Goal: Information Seeking & Learning: Learn about a topic

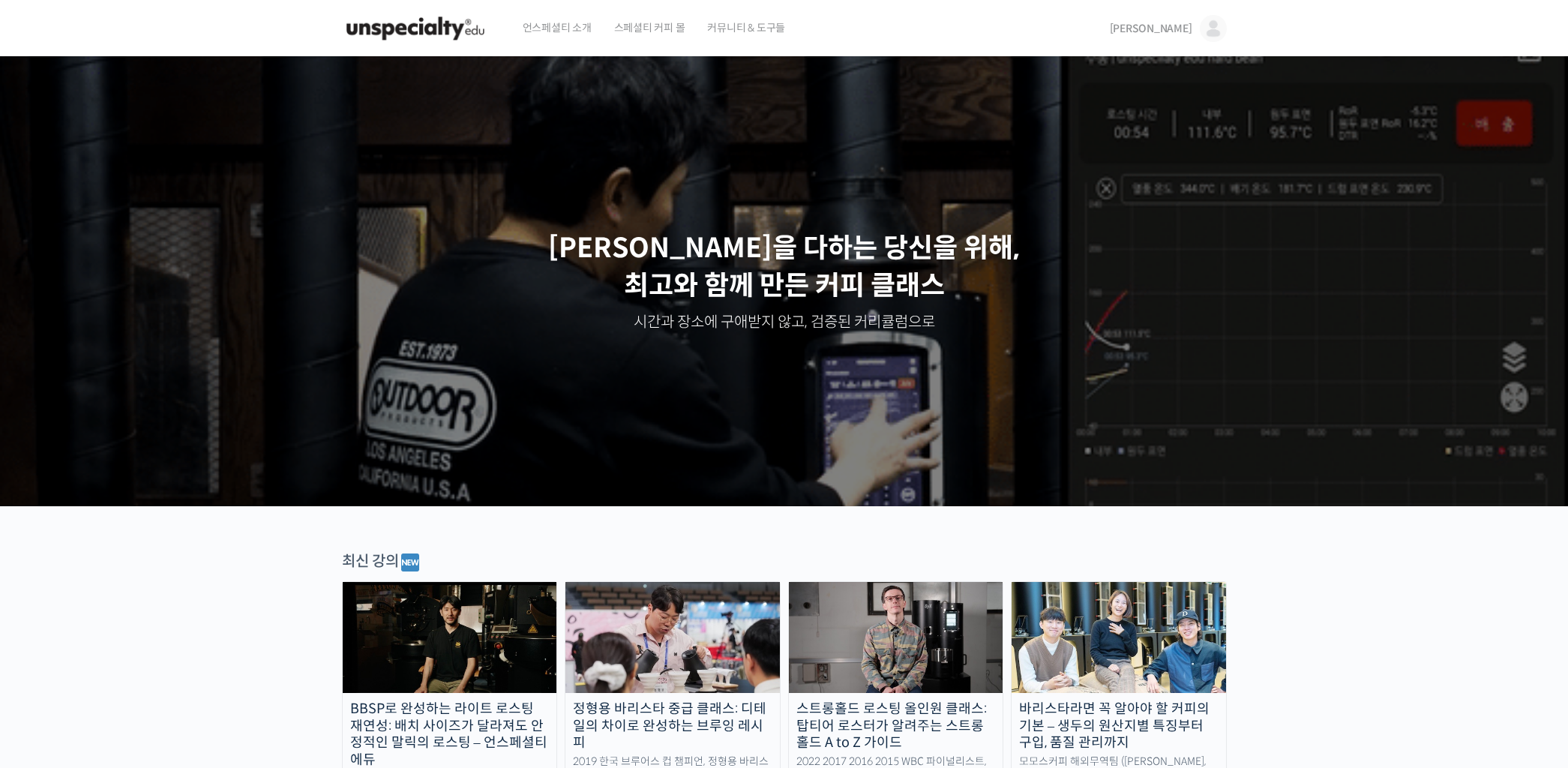
click at [1212, 35] on img at bounding box center [1212, 28] width 27 height 27
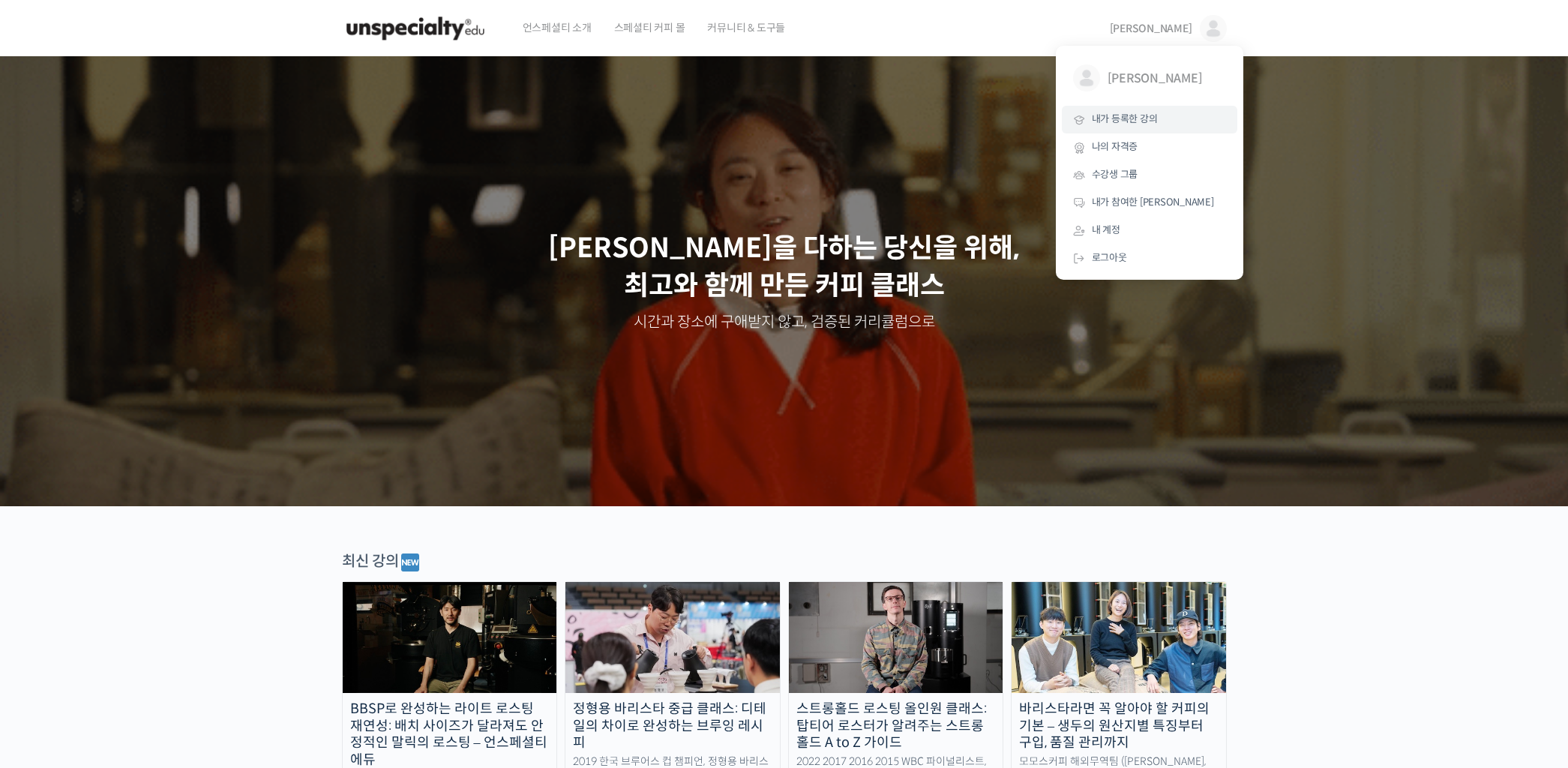
click at [1167, 121] on link "내가 등록한 강의" at bounding box center [1148, 120] width 176 height 28
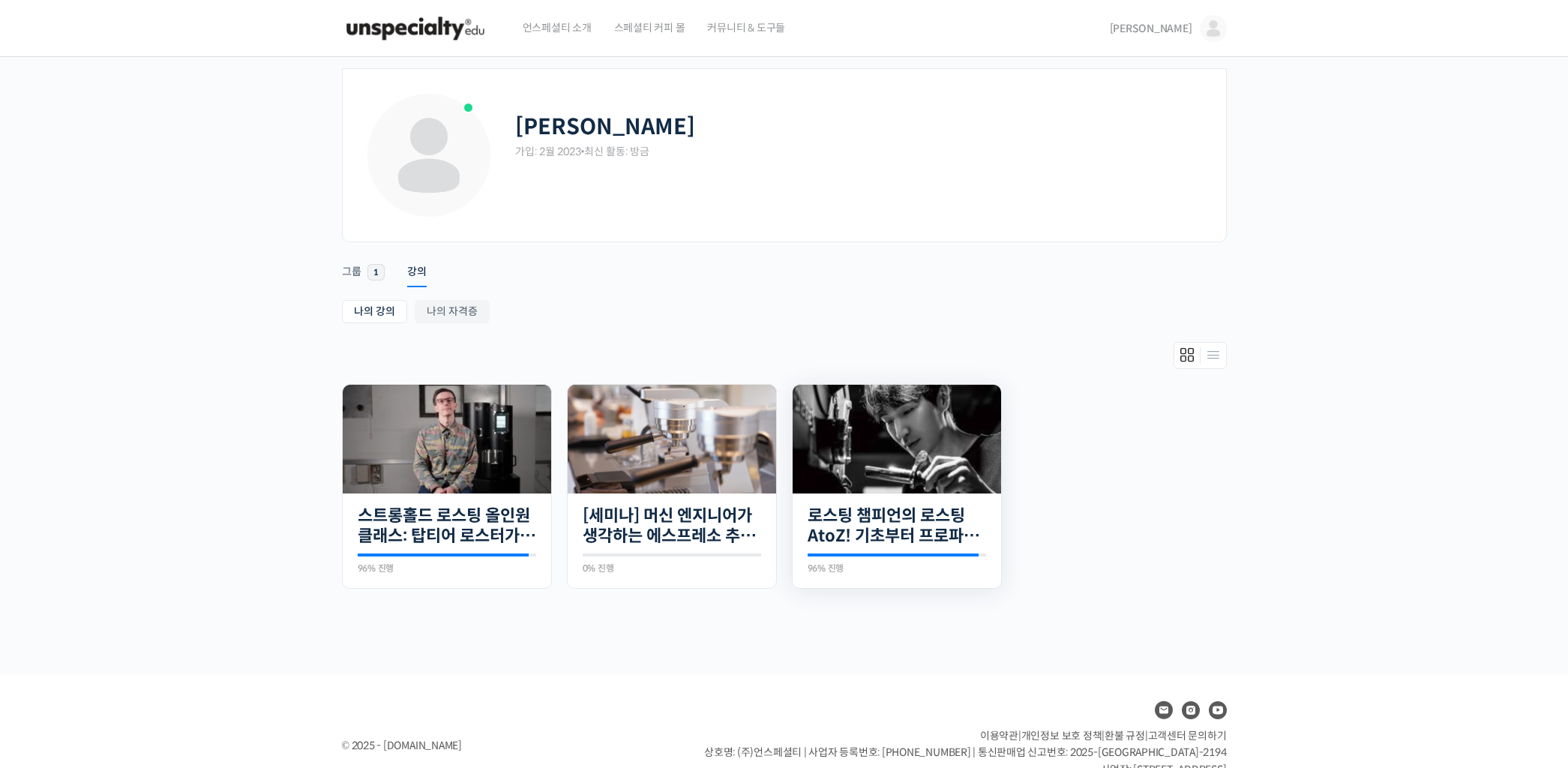
click at [953, 471] on img at bounding box center [897, 440] width 208 height 109
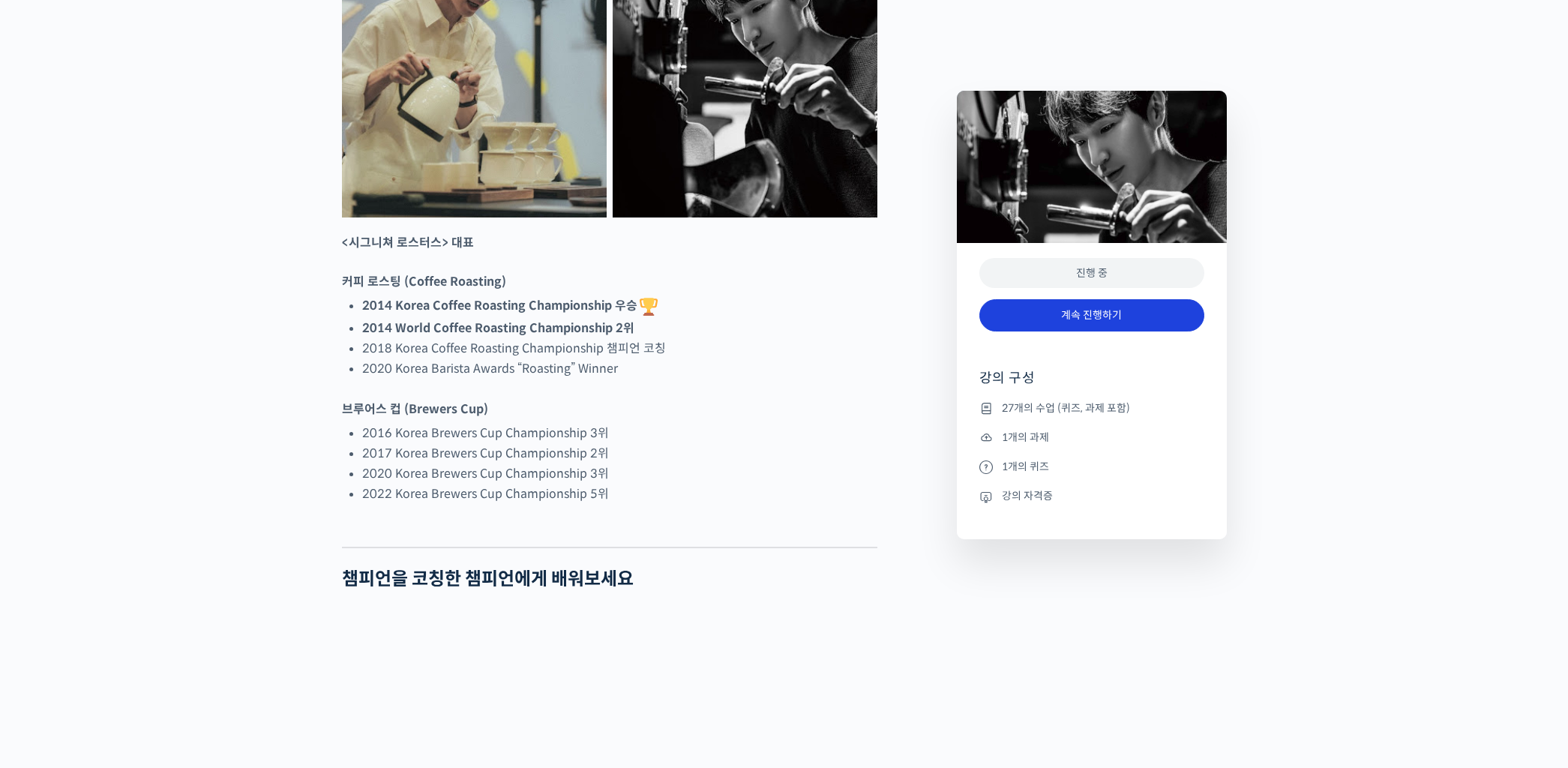
scroll to position [809, 0]
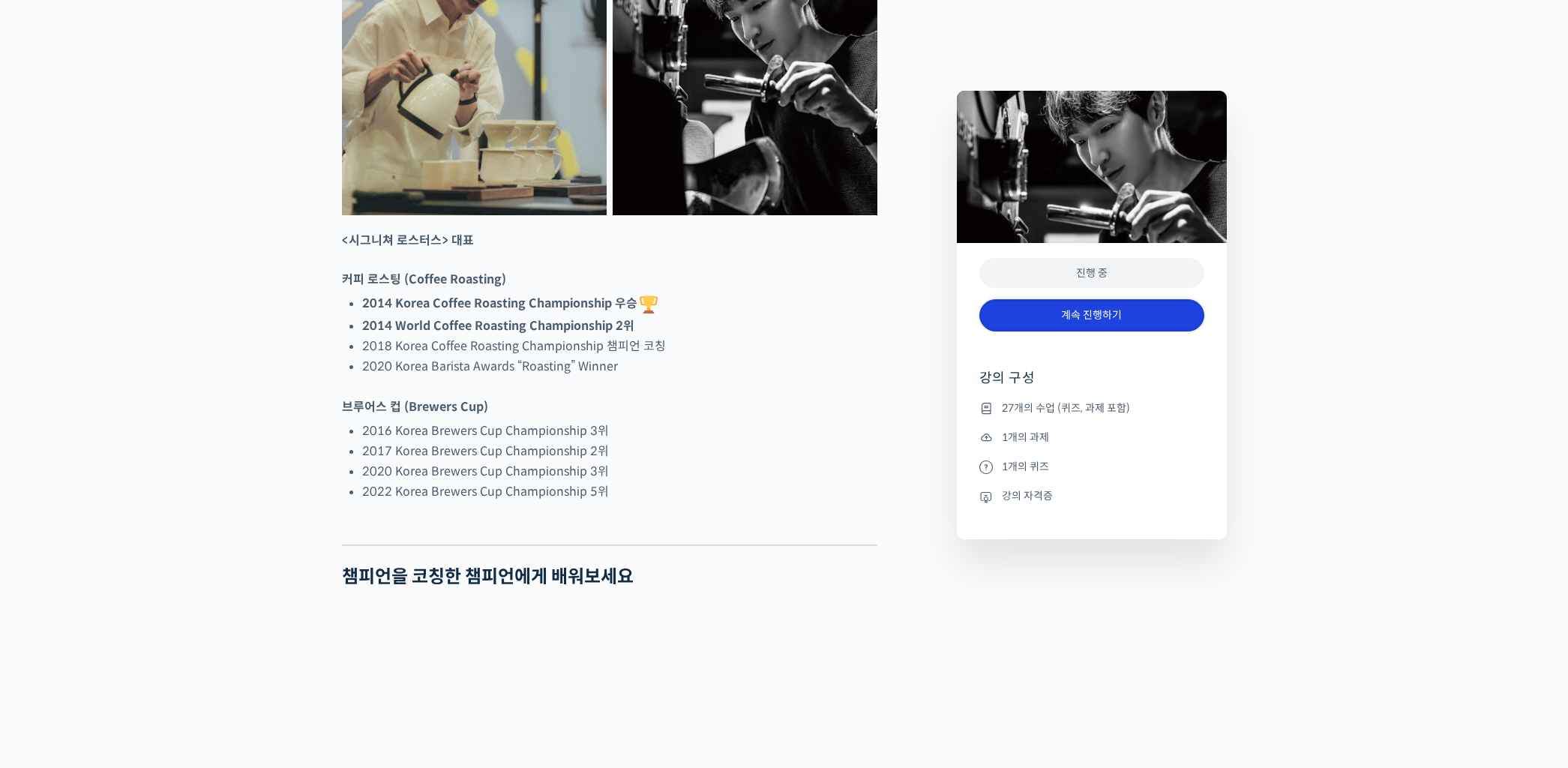
click at [1104, 309] on link "계속 진행하기" at bounding box center [1091, 316] width 225 height 33
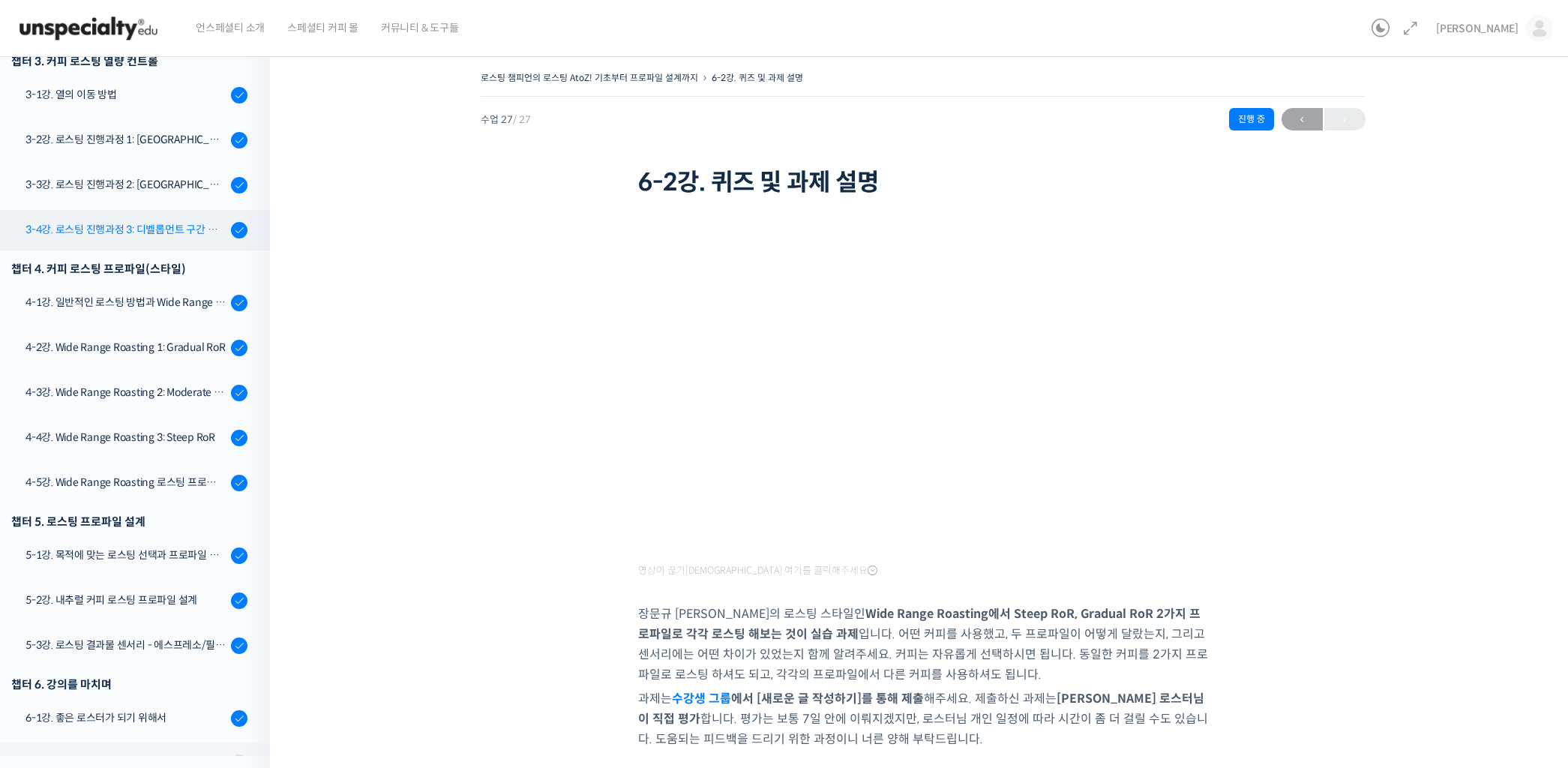
scroll to position [840, 0]
click at [168, 223] on div "3-4강. 로스팅 진행과정 3: 디벨롭먼트 구간 열량 컨트롤" at bounding box center [126, 231] width 201 height 17
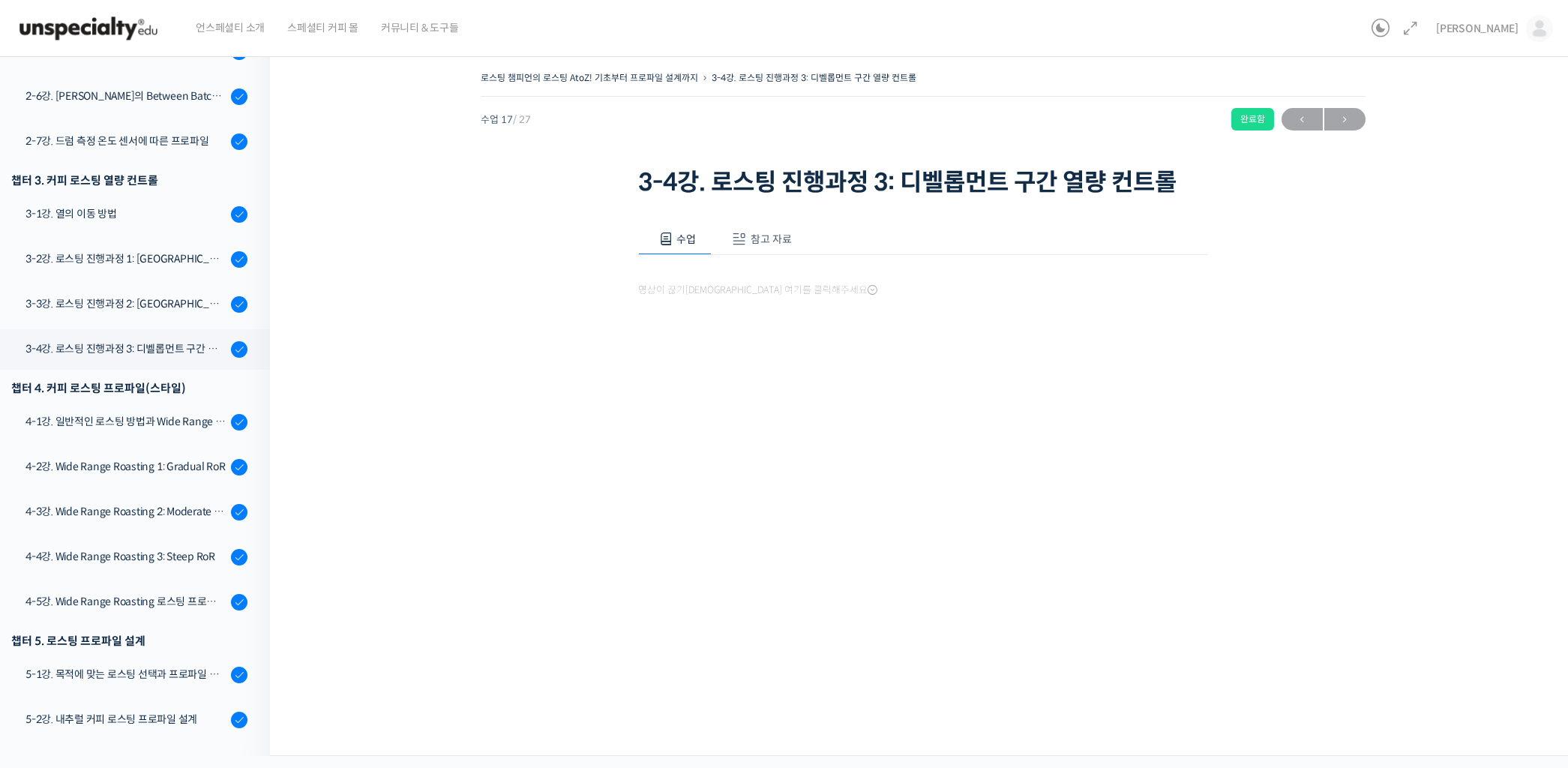
scroll to position [879, 0]
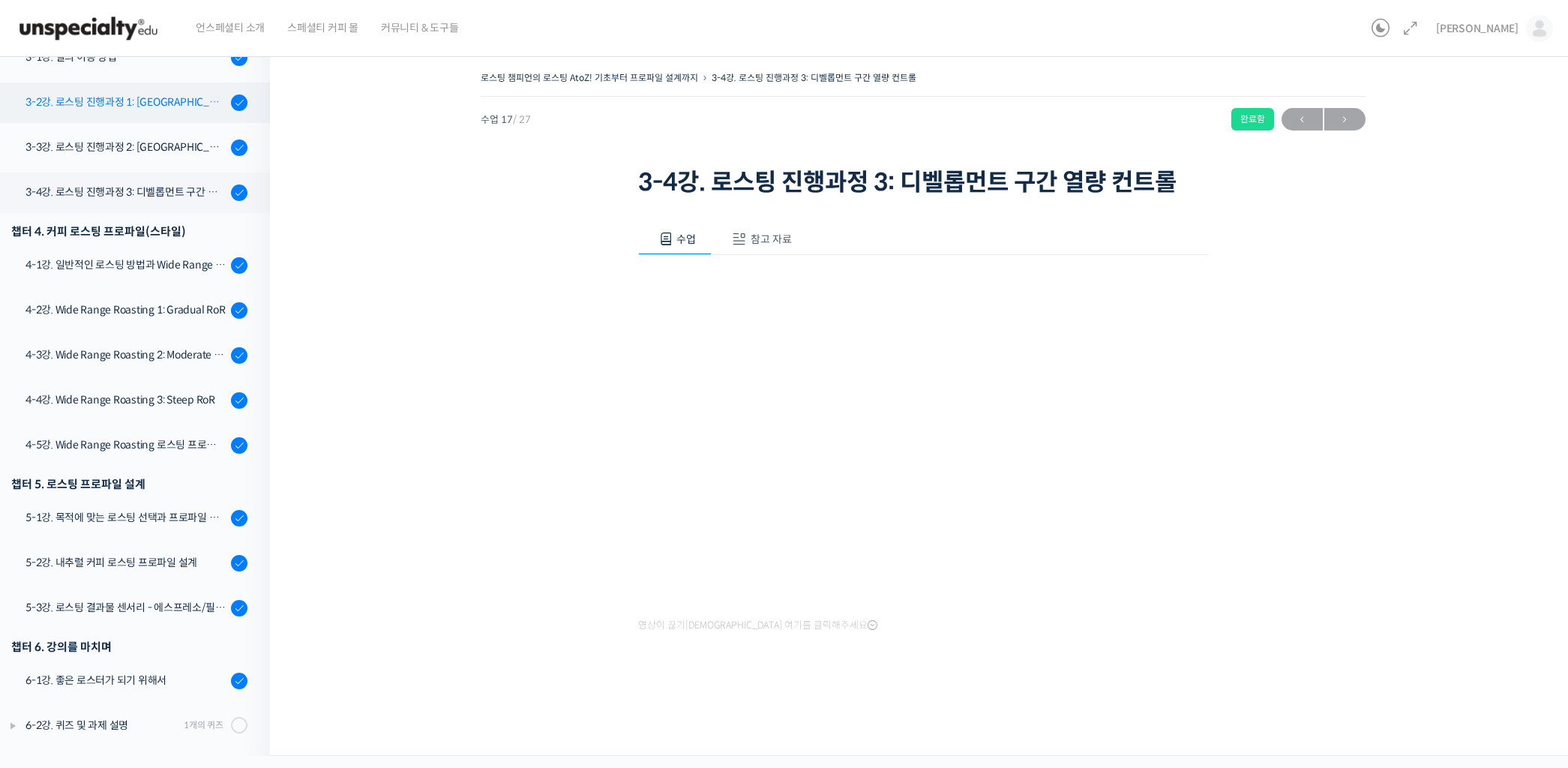
click at [153, 101] on div "3-2강. 로스팅 진행과정 1: [GEOGRAPHIC_DATA] 구간 열량 컨트롤" at bounding box center [126, 101] width 201 height 17
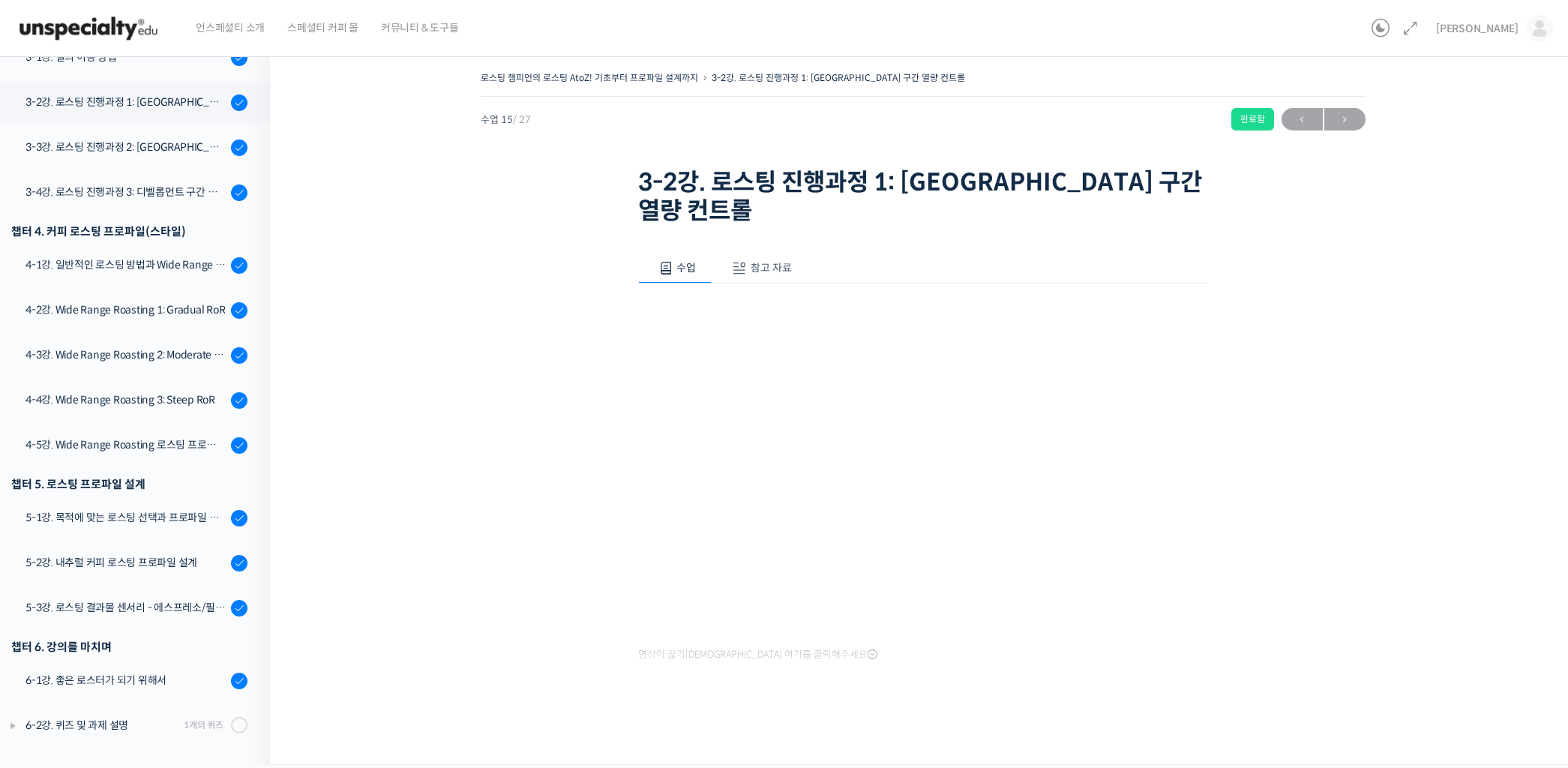
scroll to position [703, 0]
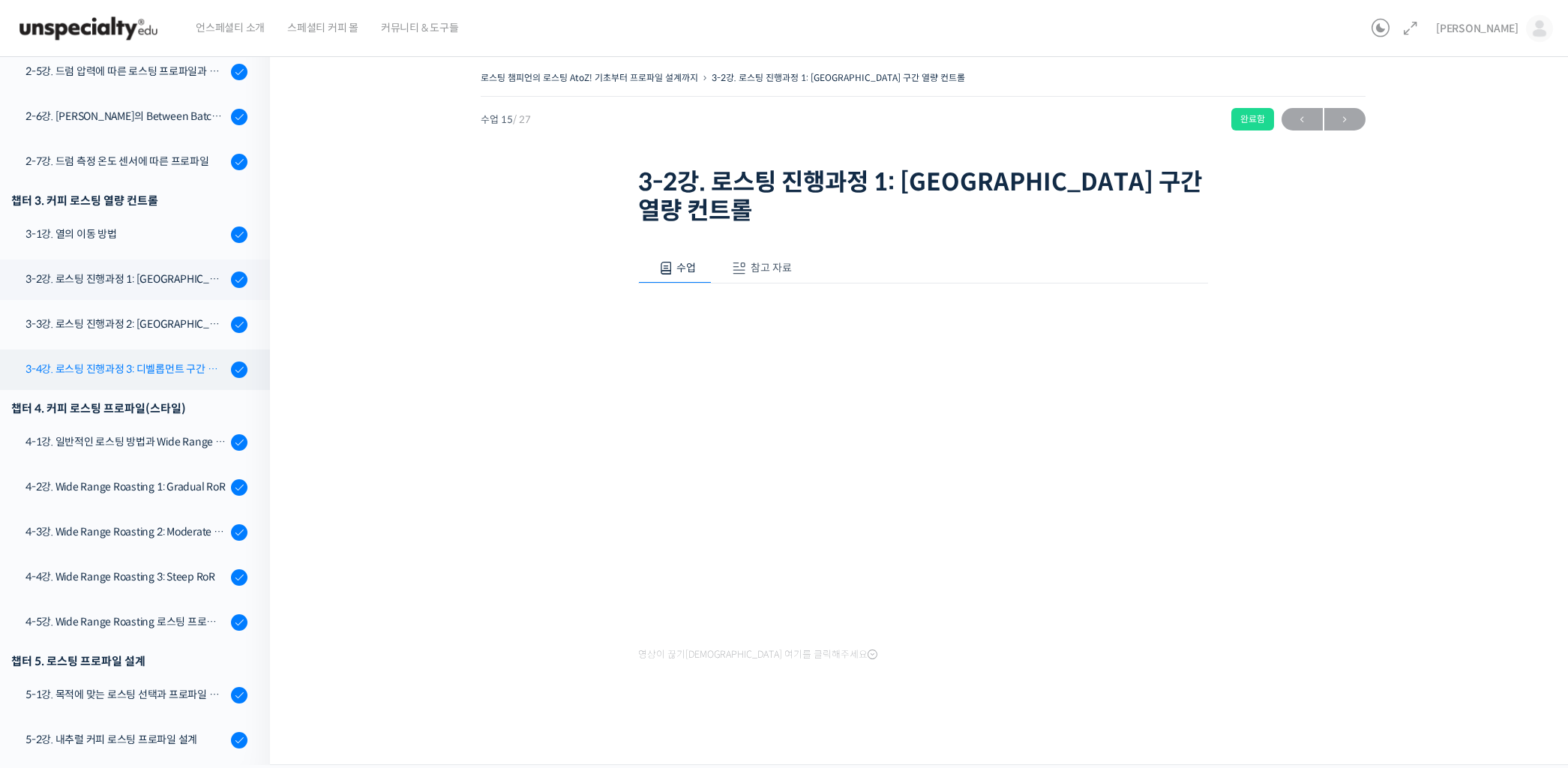
click at [168, 371] on div "3-4강. 로스팅 진행과정 3: 디벨롭먼트 구간 열량 컨트롤" at bounding box center [126, 369] width 201 height 17
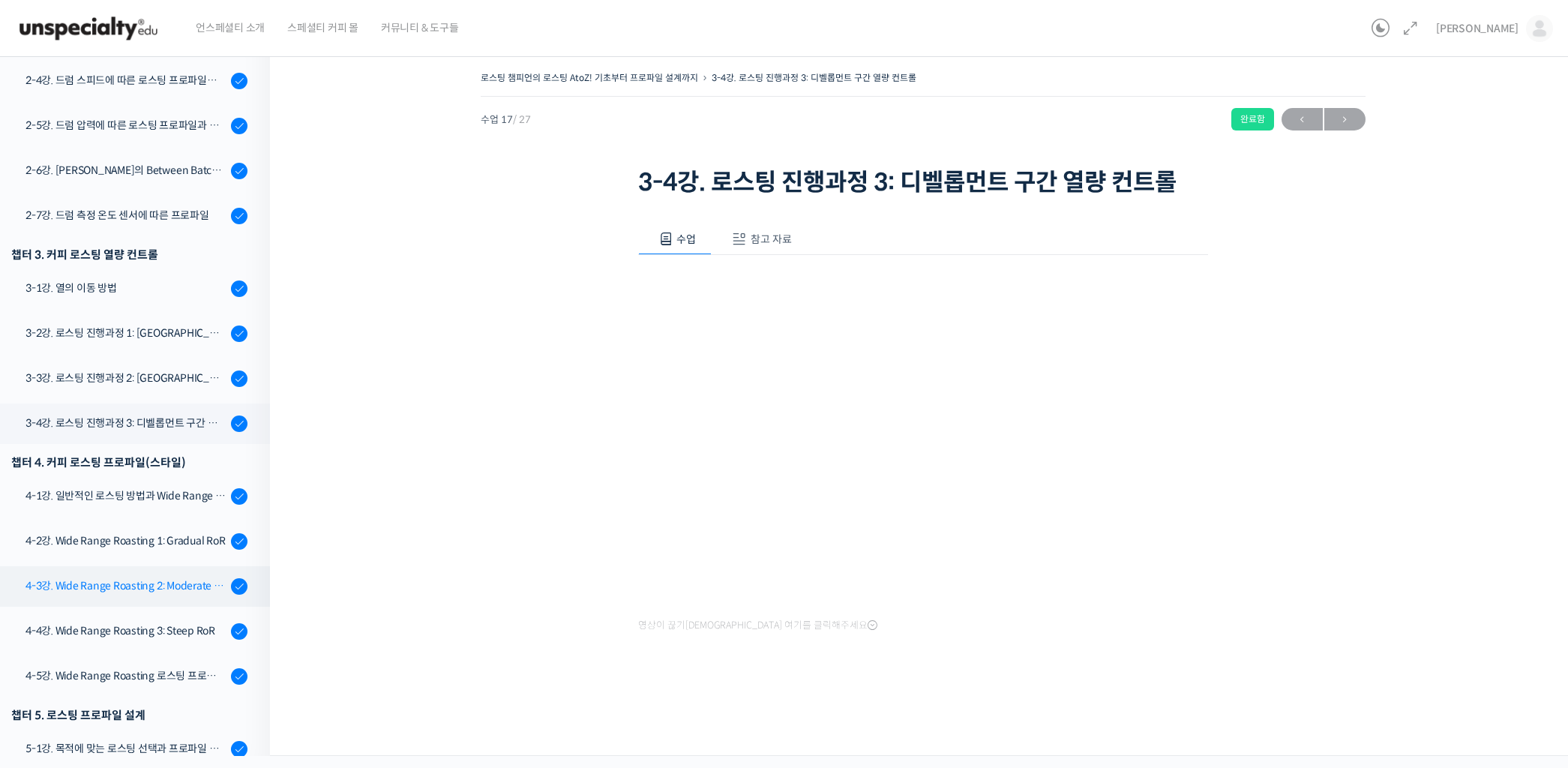
scroll to position [640, 0]
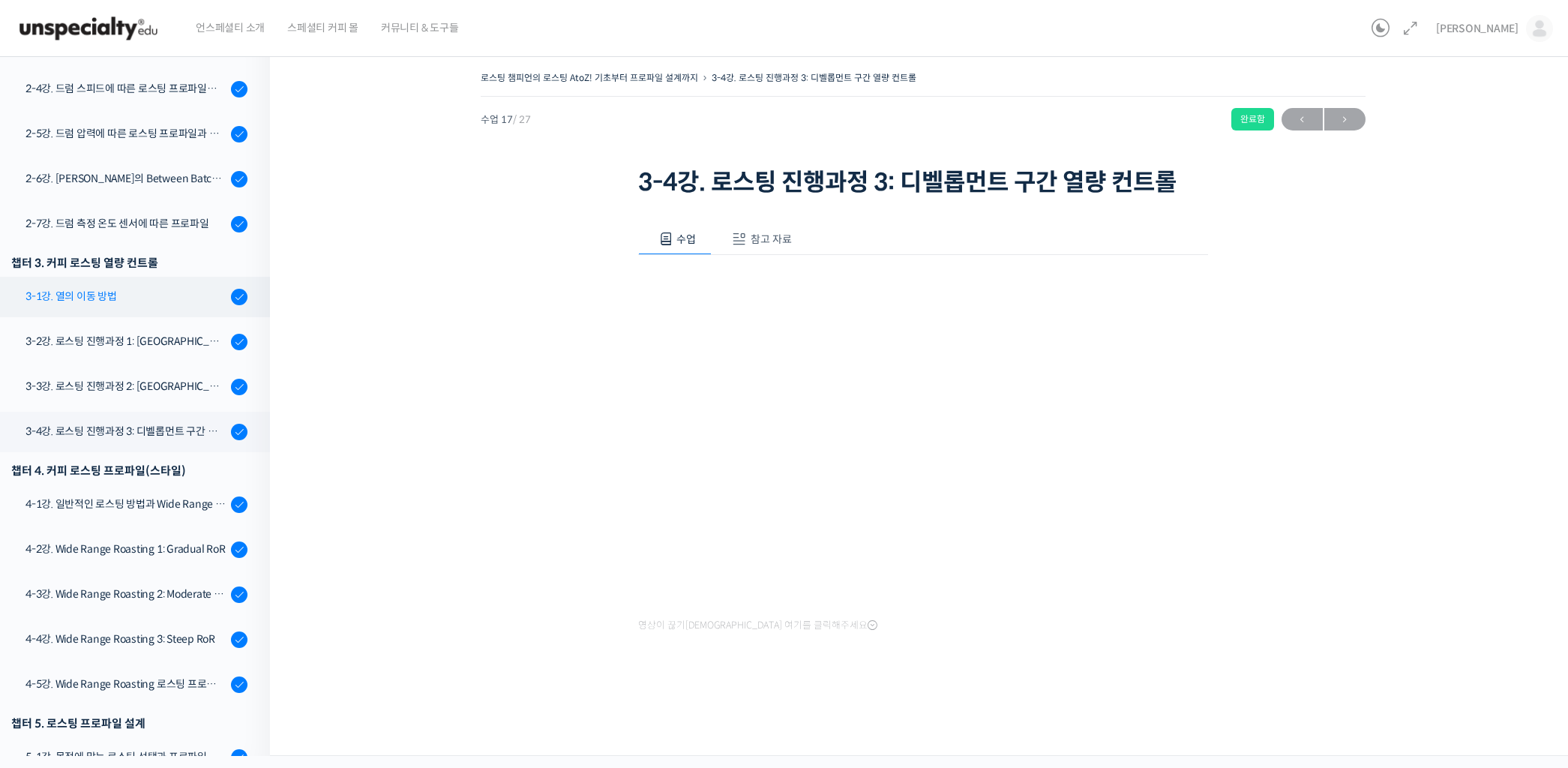
click at [129, 286] on link "3-1강. 열의 이동 방법" at bounding box center [131, 297] width 278 height 41
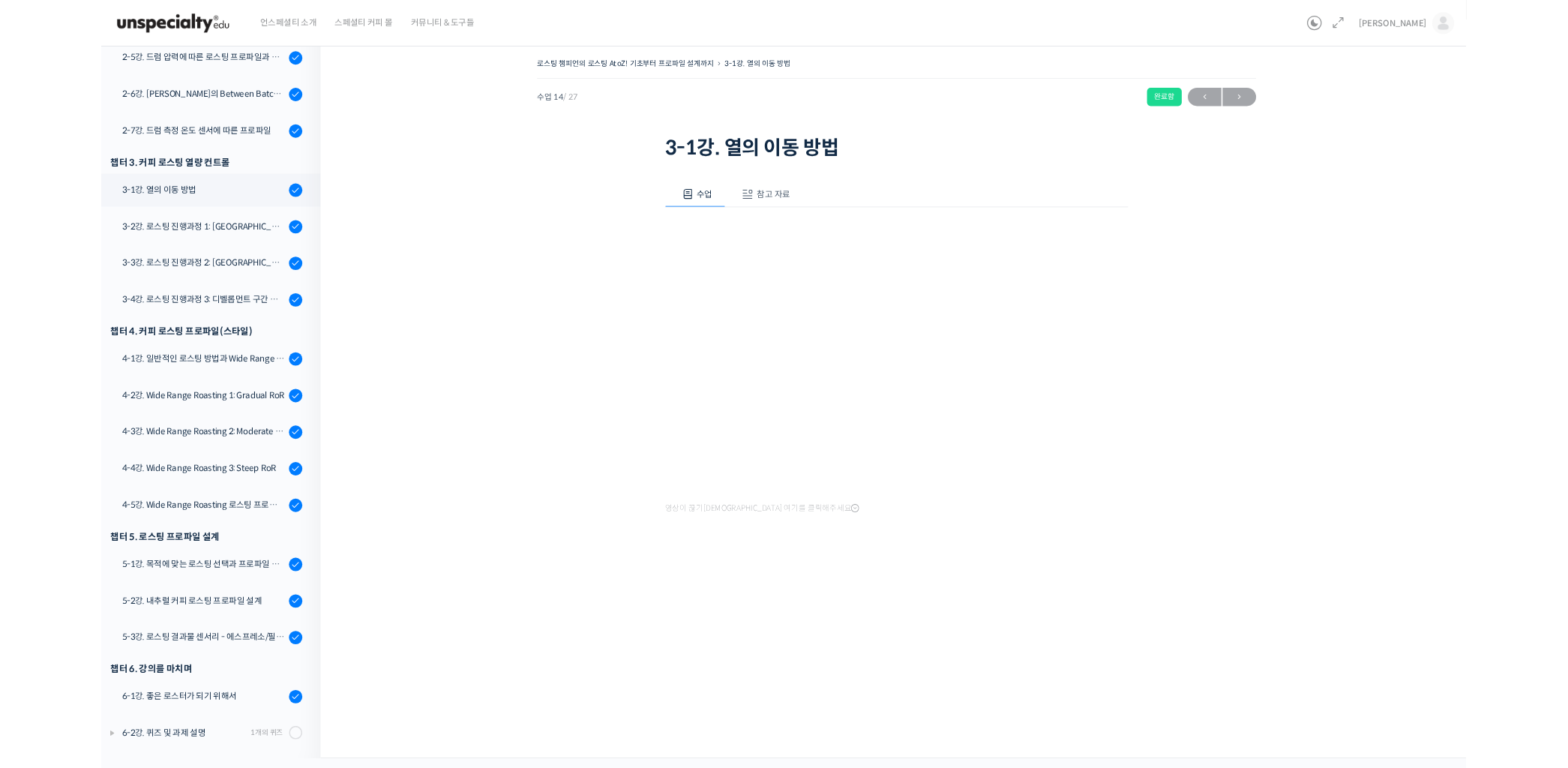
scroll to position [703, 0]
